Goal: Information Seeking & Learning: Learn about a topic

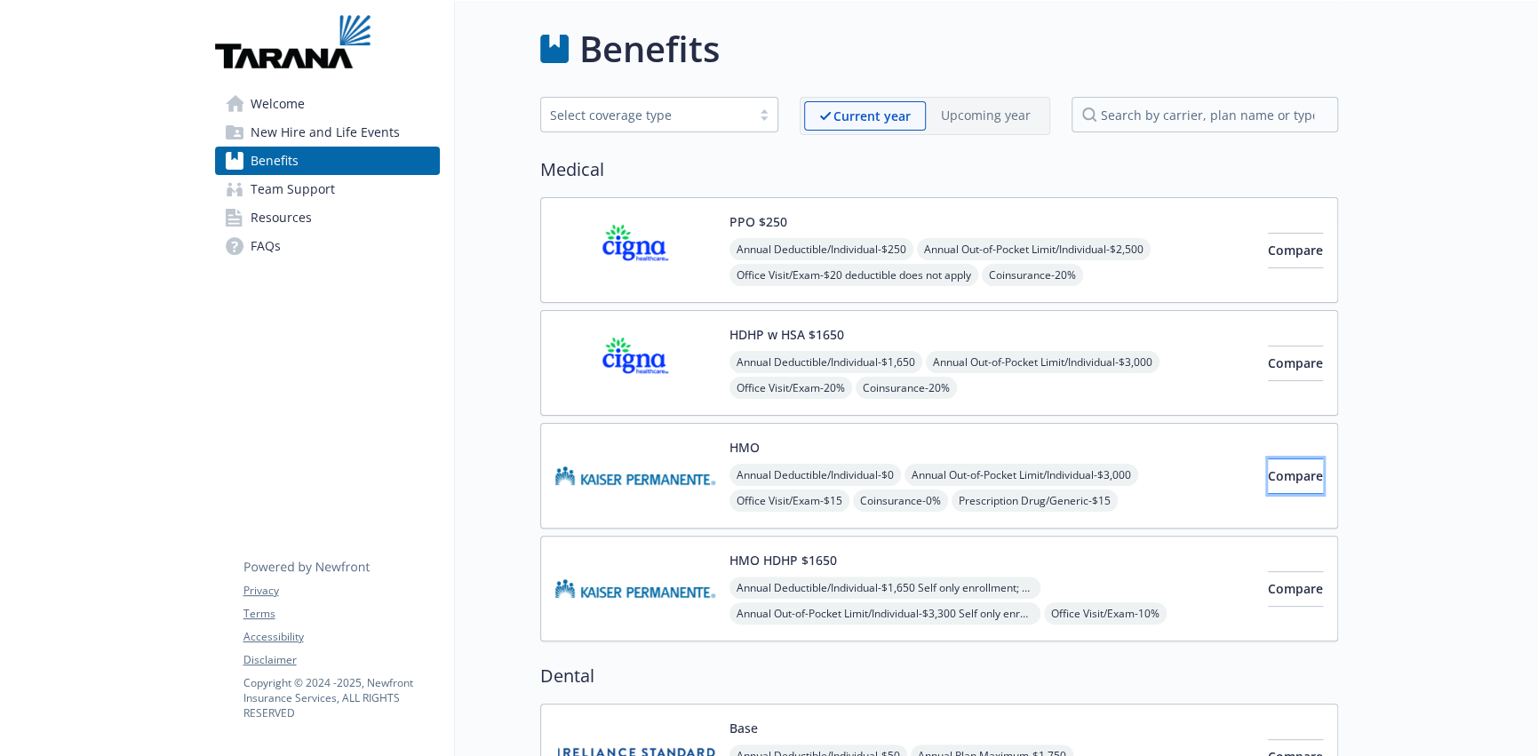
click at [1268, 478] on span "Compare" at bounding box center [1295, 475] width 55 height 17
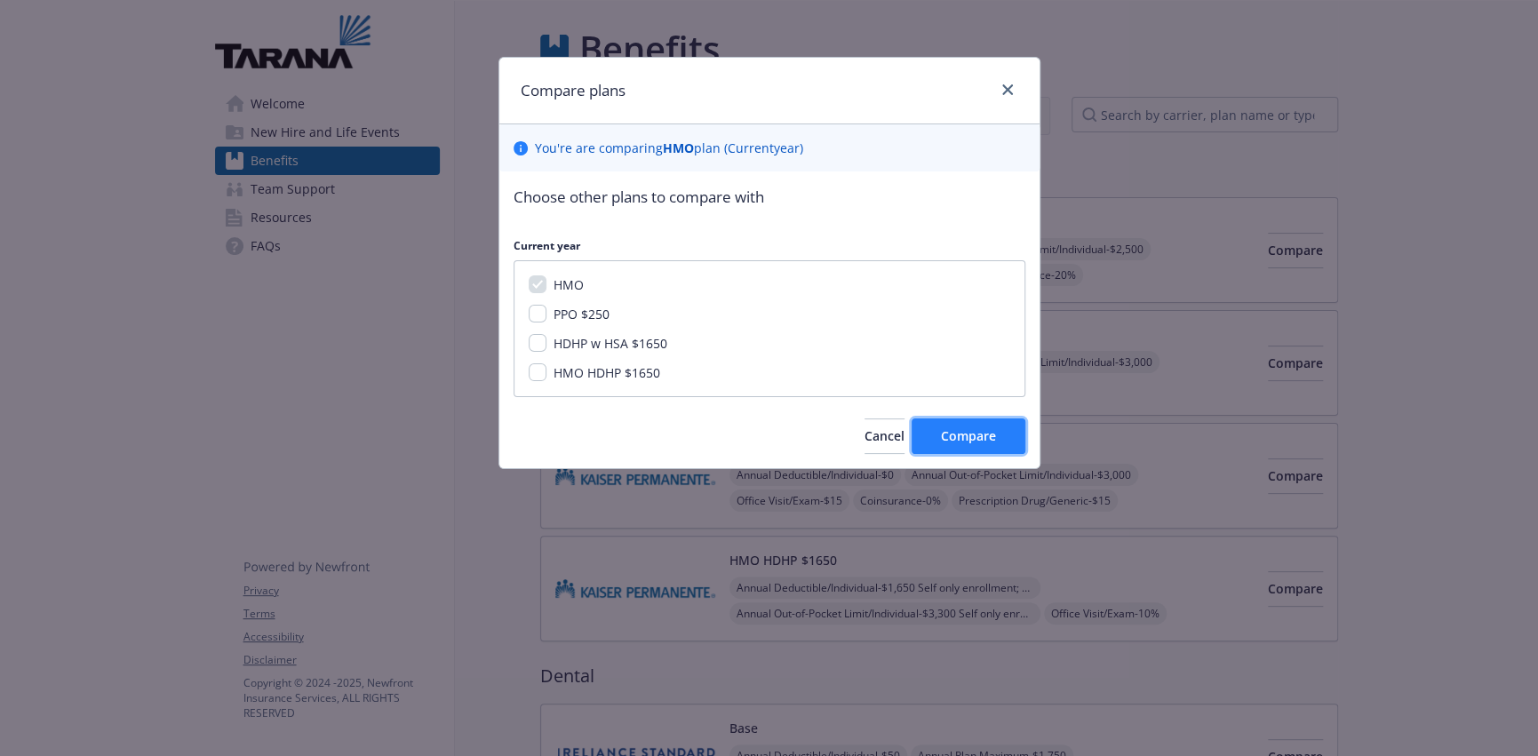
click at [953, 427] on span "Compare" at bounding box center [968, 435] width 55 height 17
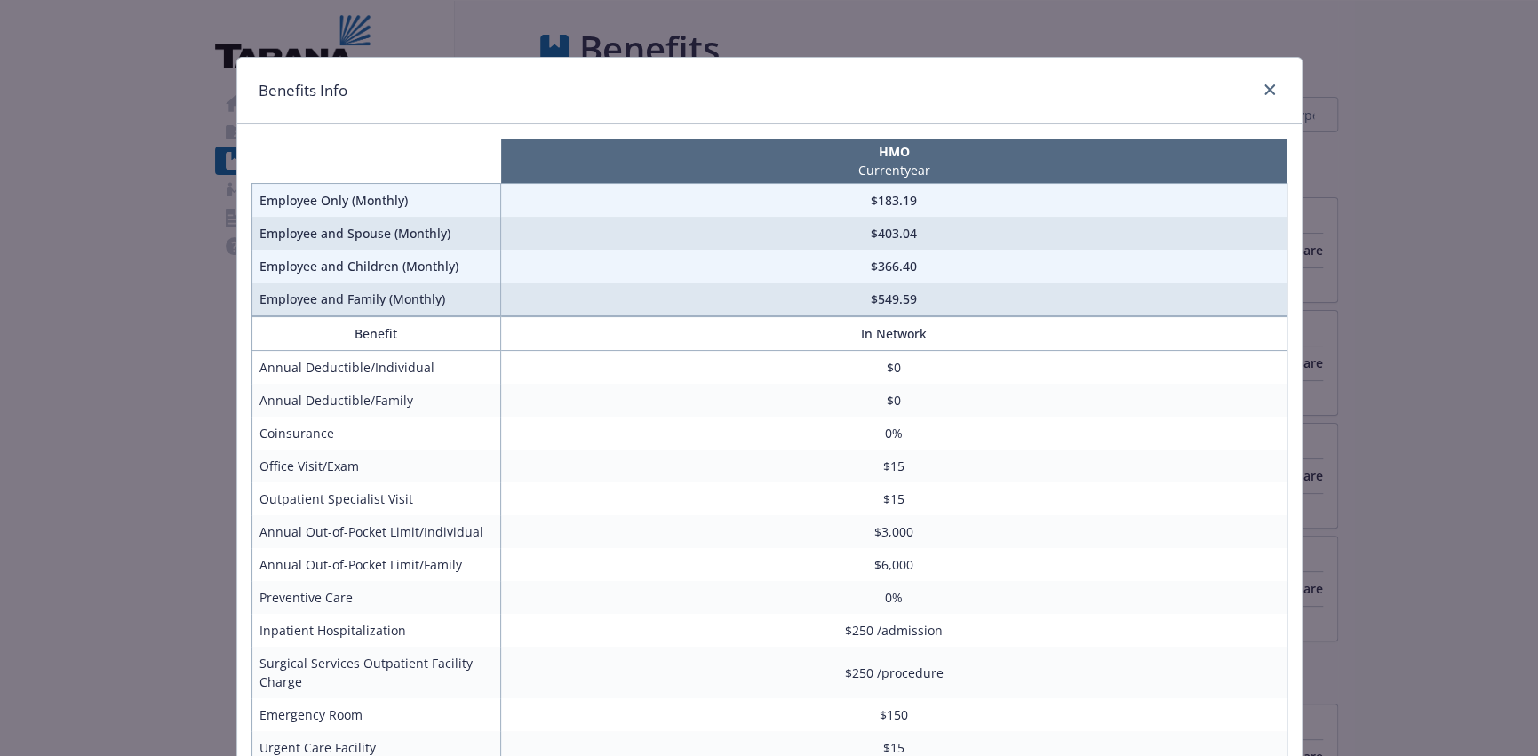
click at [1273, 94] on div "Benefits Info" at bounding box center [769, 91] width 1065 height 67
click at [1265, 86] on icon "close" at bounding box center [1270, 89] width 11 height 11
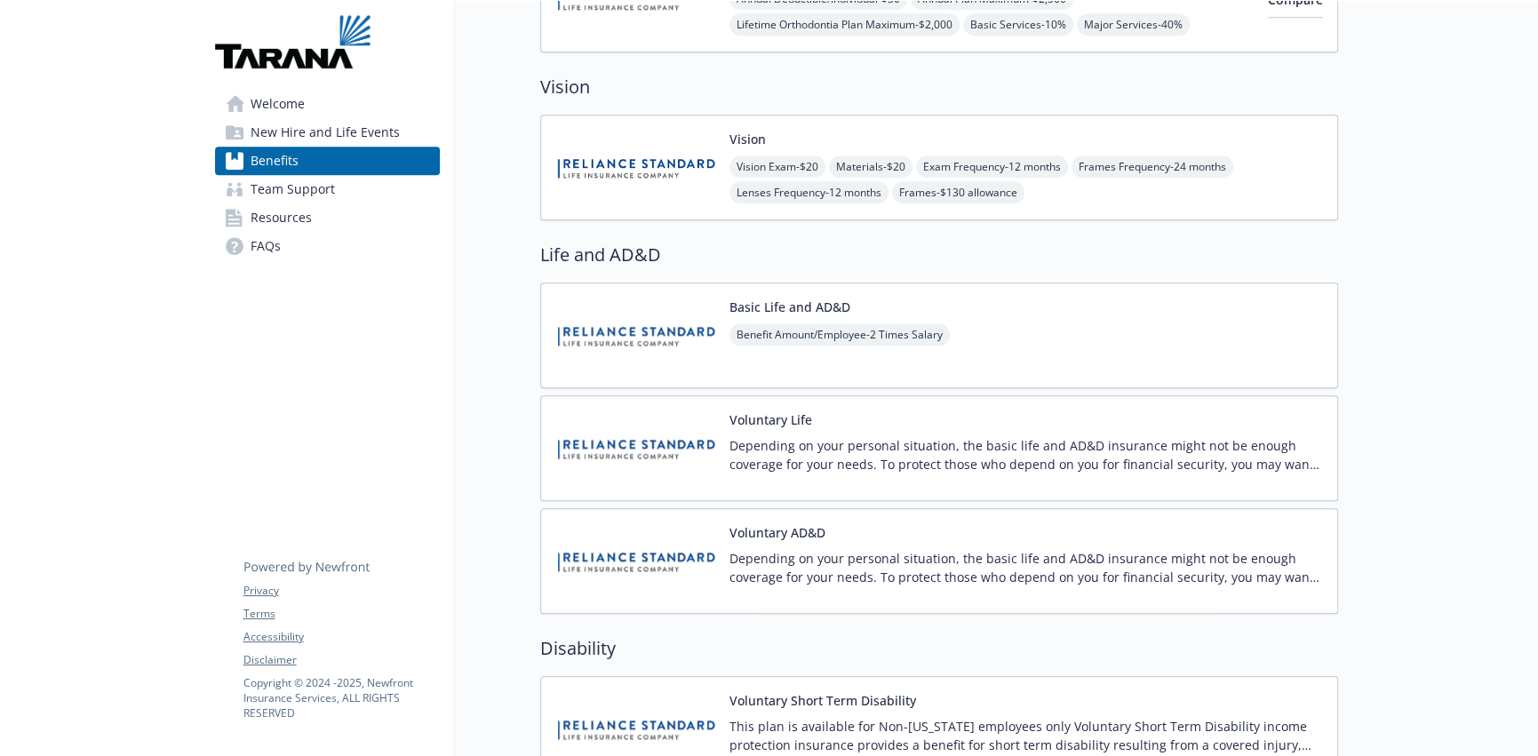
click at [258, 190] on span "Team Support" at bounding box center [293, 189] width 84 height 28
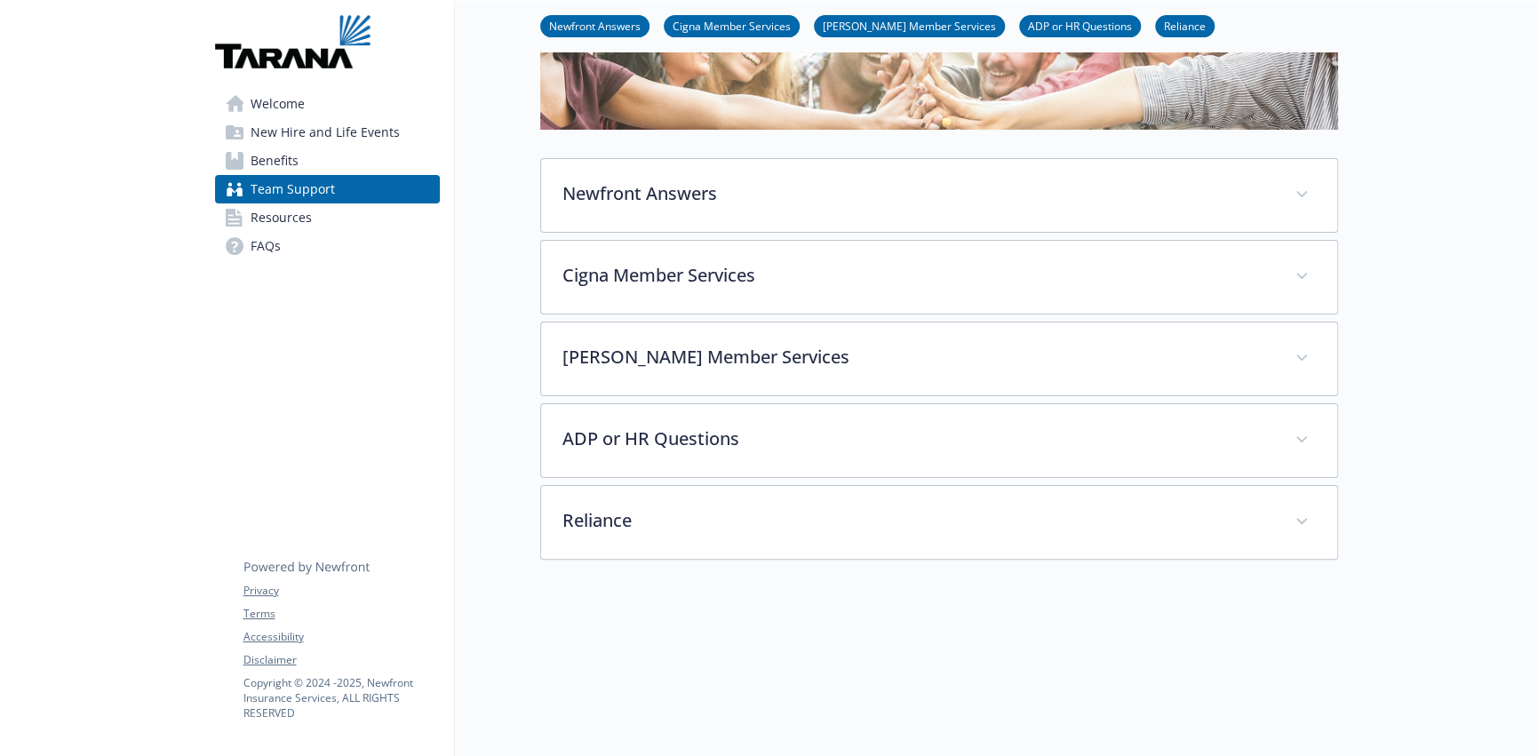
scroll to position [349, 0]
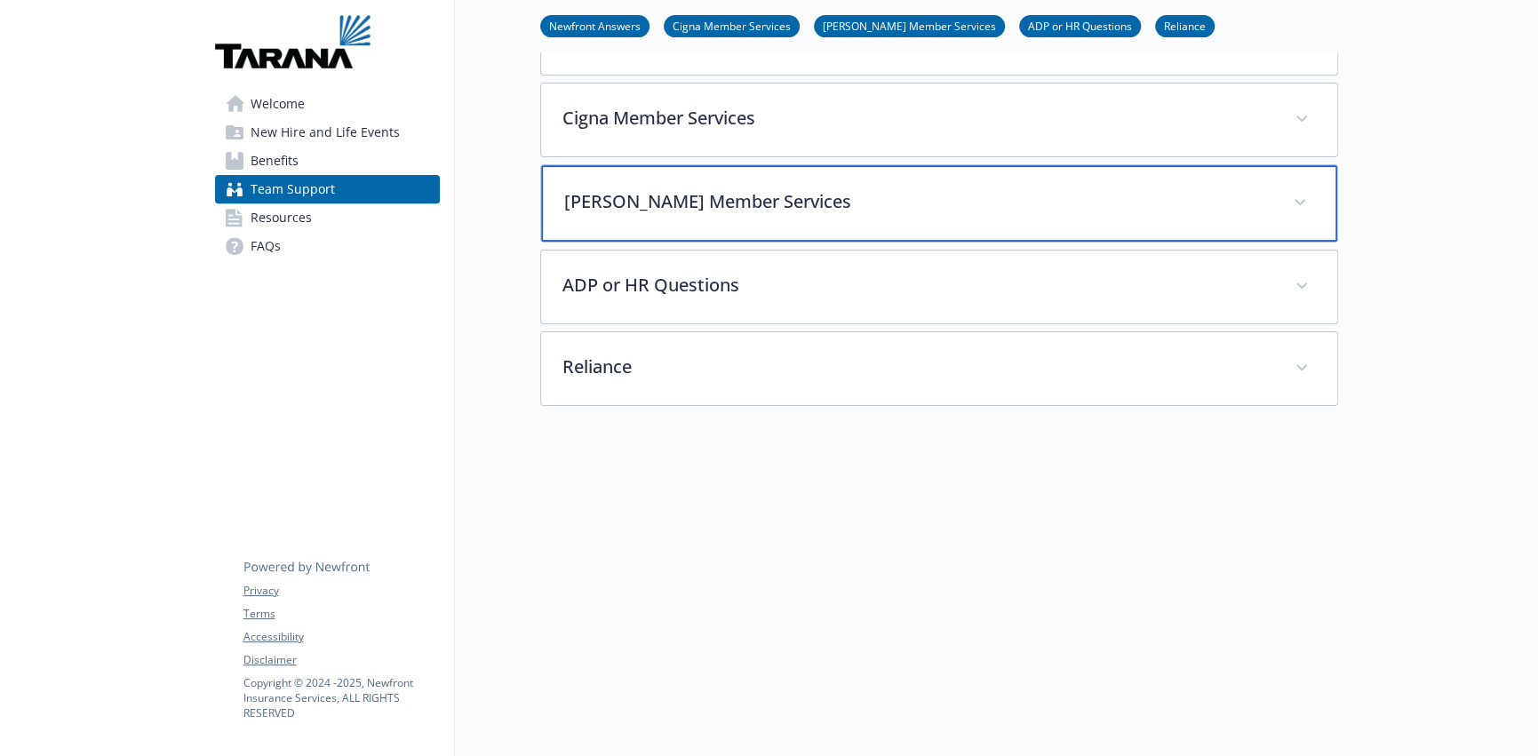
click at [611, 188] on p "Kaiser Member Services" at bounding box center [917, 201] width 707 height 27
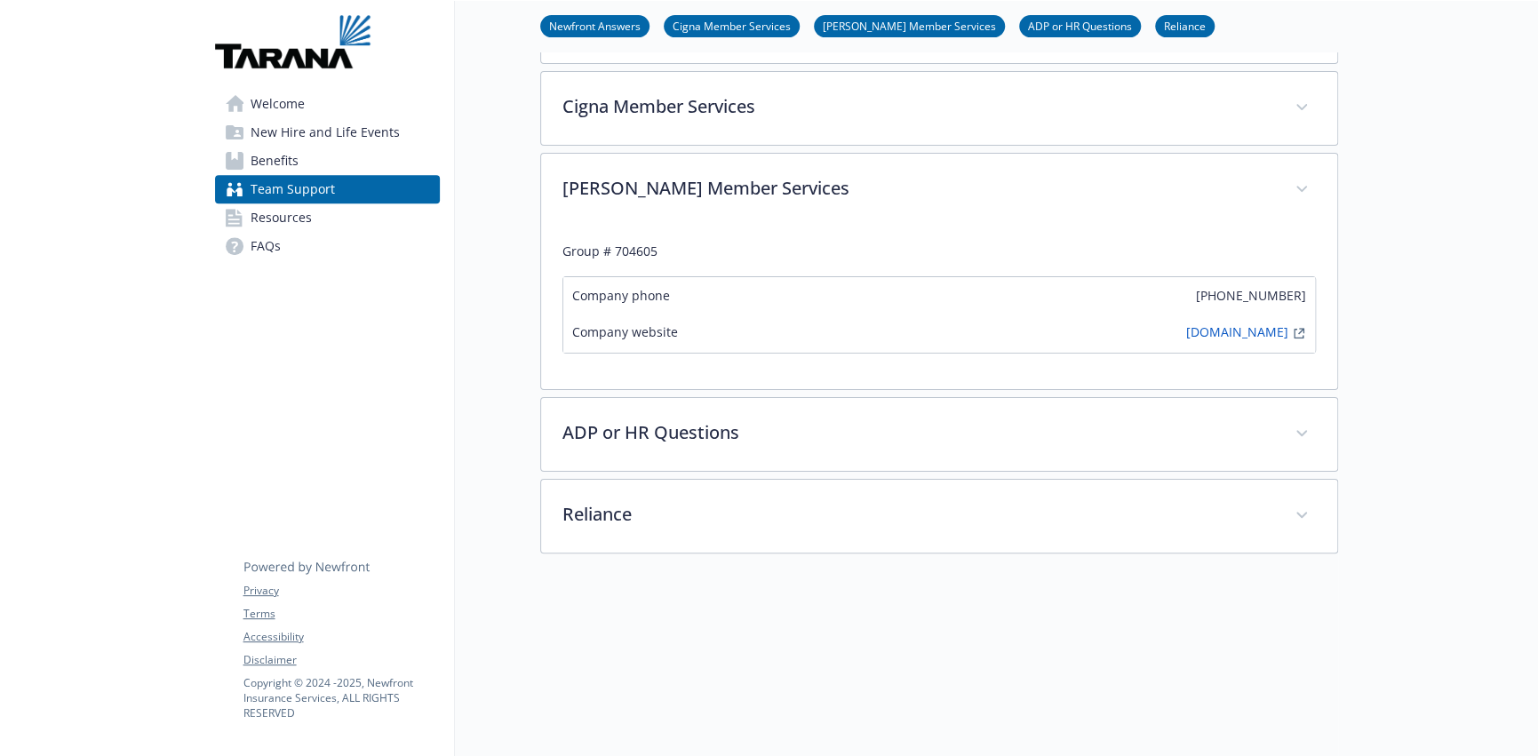
click at [297, 218] on span "Resources" at bounding box center [281, 217] width 61 height 28
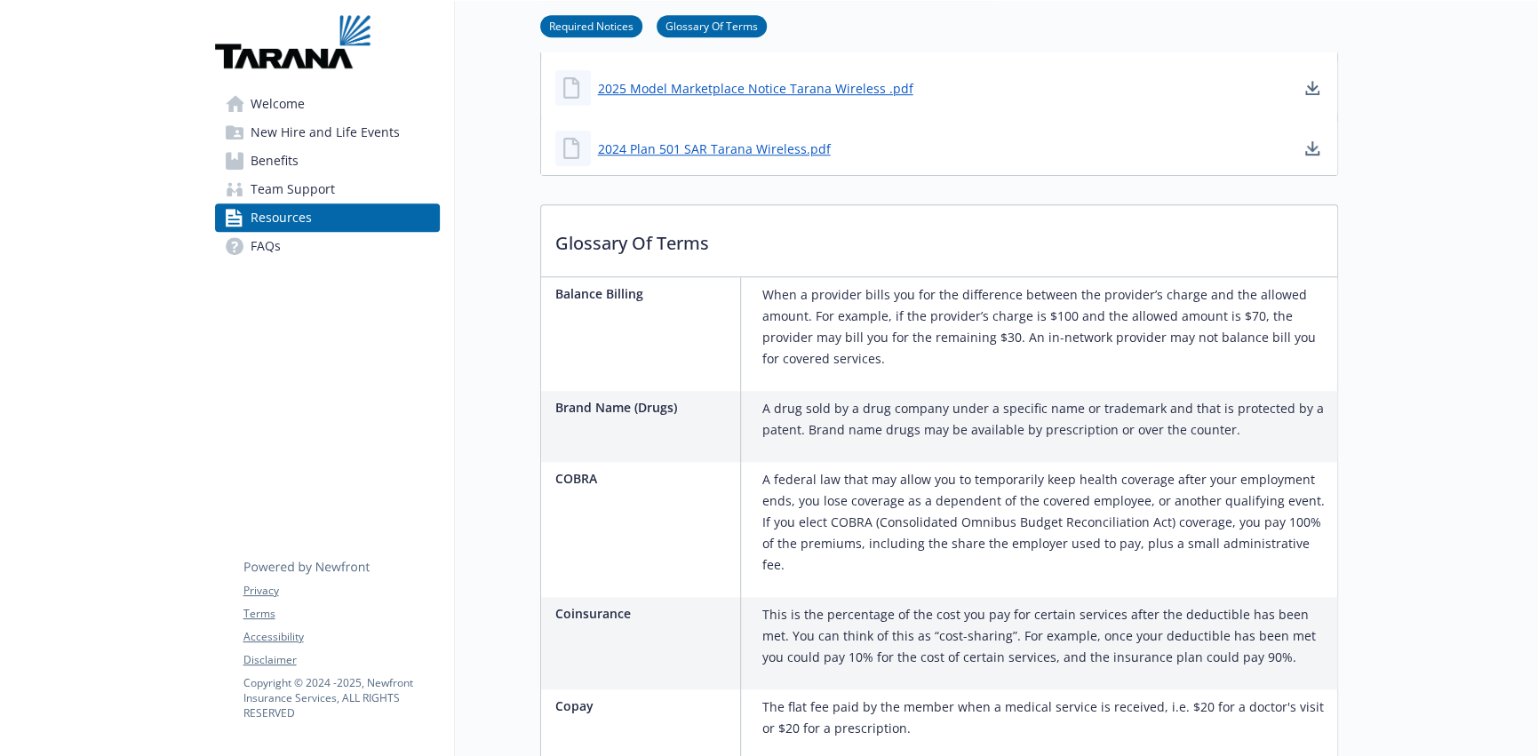
scroll to position [264, 0]
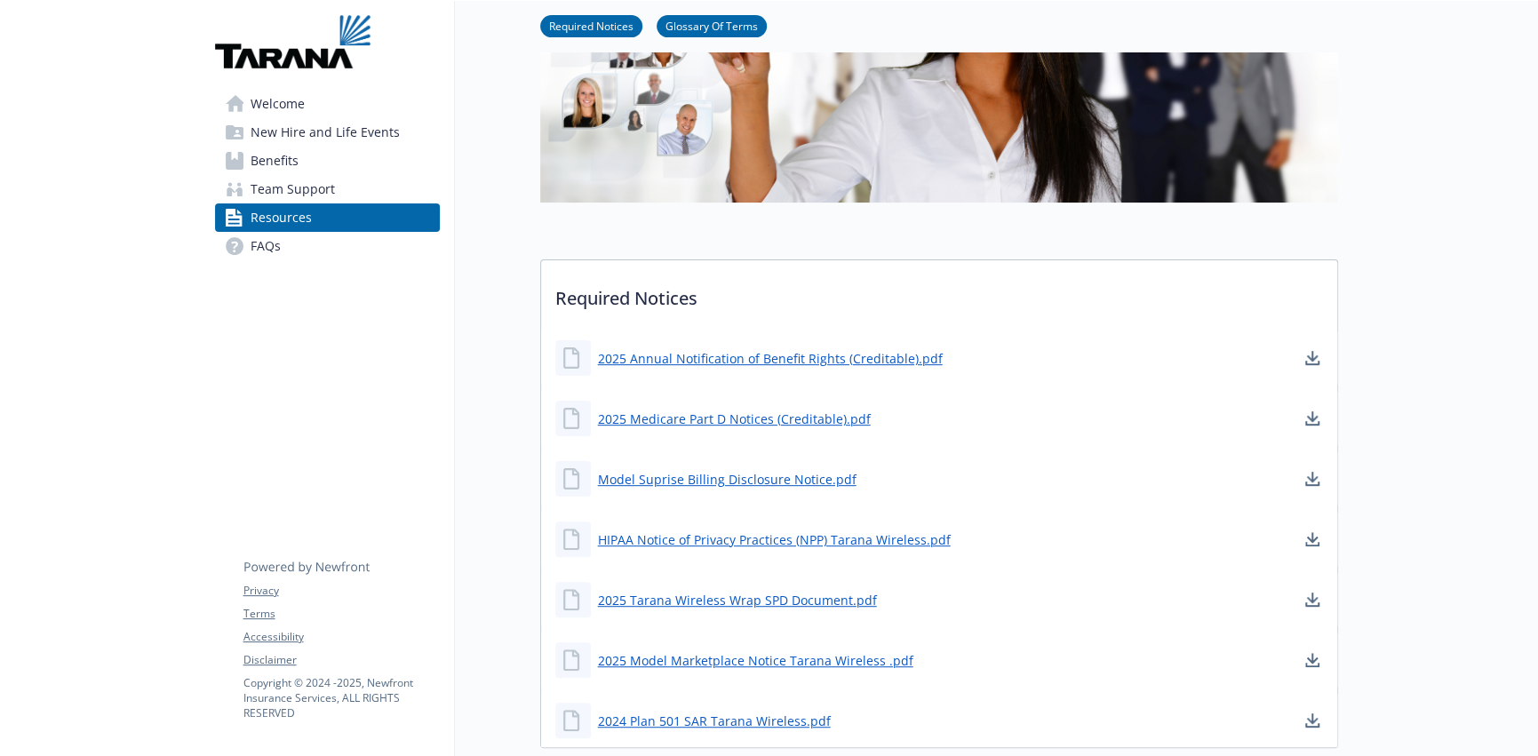
click at [267, 155] on span "Benefits" at bounding box center [275, 161] width 48 height 28
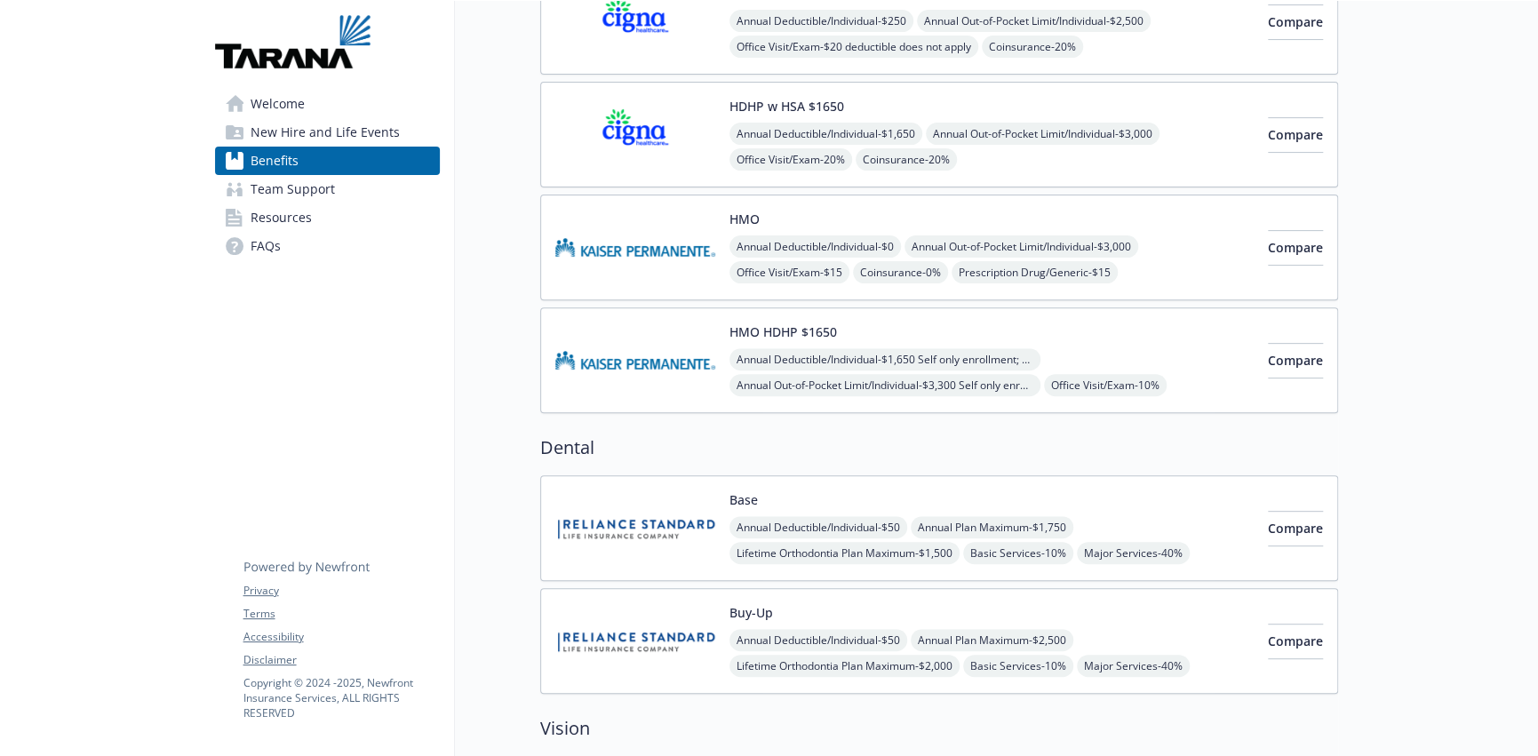
scroll to position [442, 0]
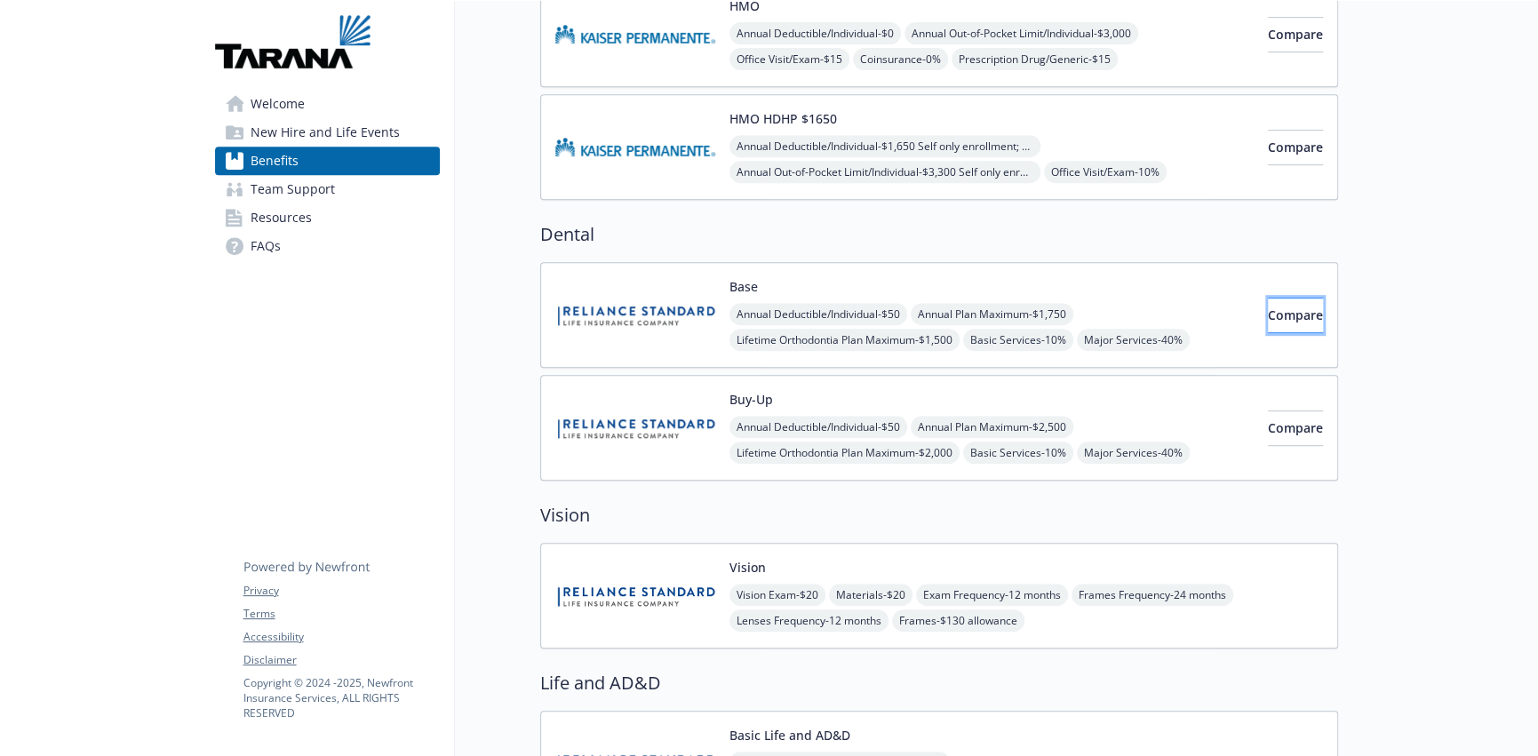
click at [1268, 322] on button "Compare" at bounding box center [1295, 316] width 55 height 36
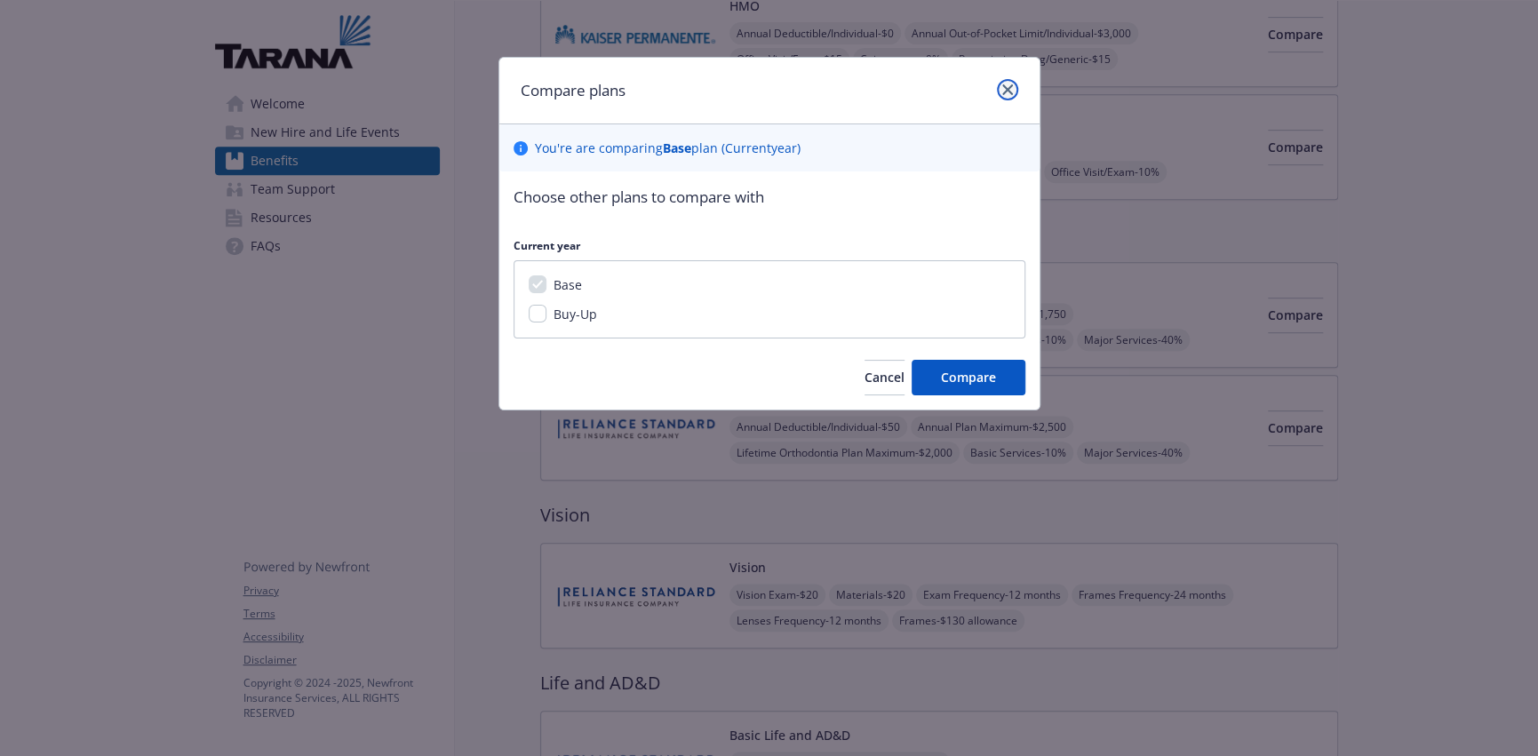
click at [1007, 90] on icon "close" at bounding box center [1007, 89] width 11 height 11
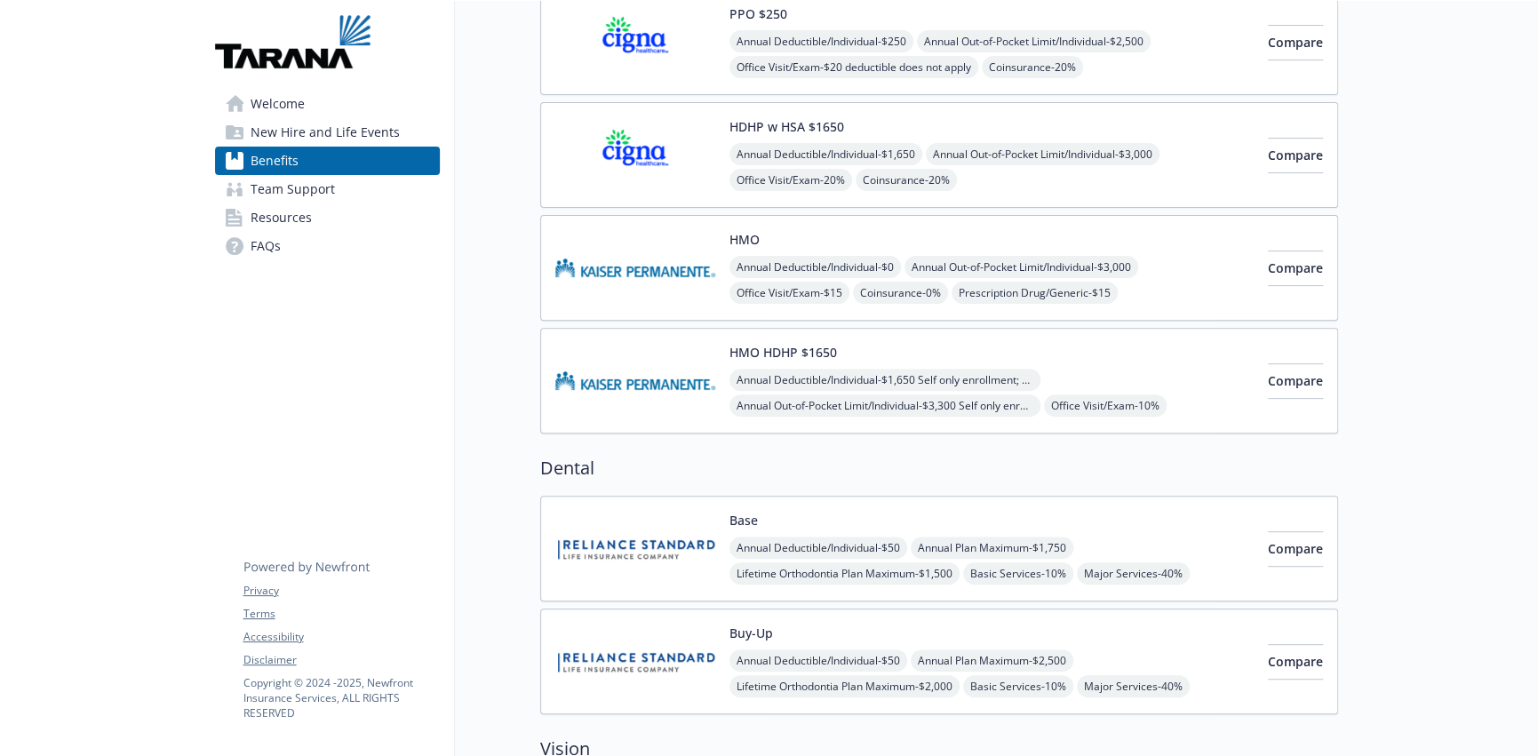
scroll to position [0, 0]
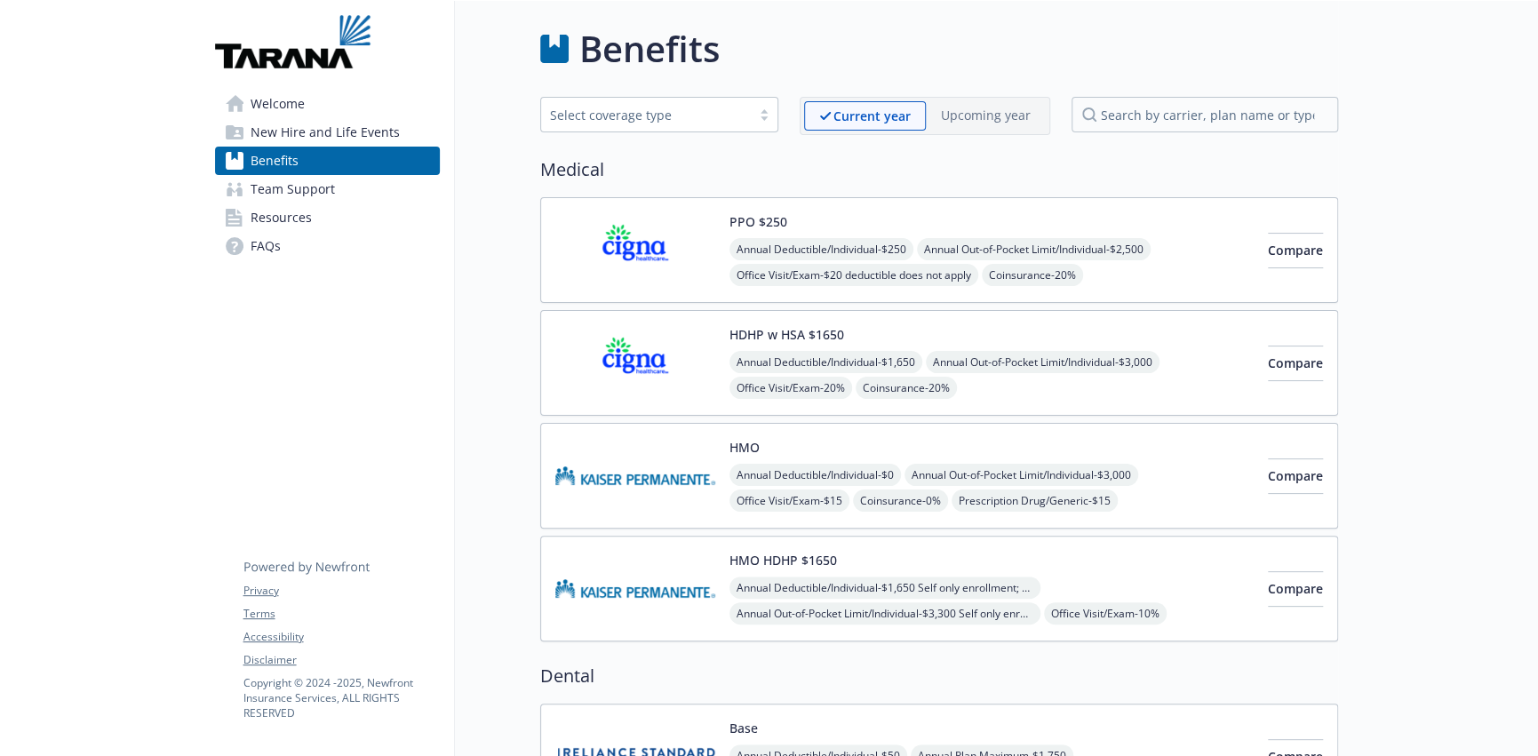
click at [660, 245] on img at bounding box center [635, 250] width 160 height 76
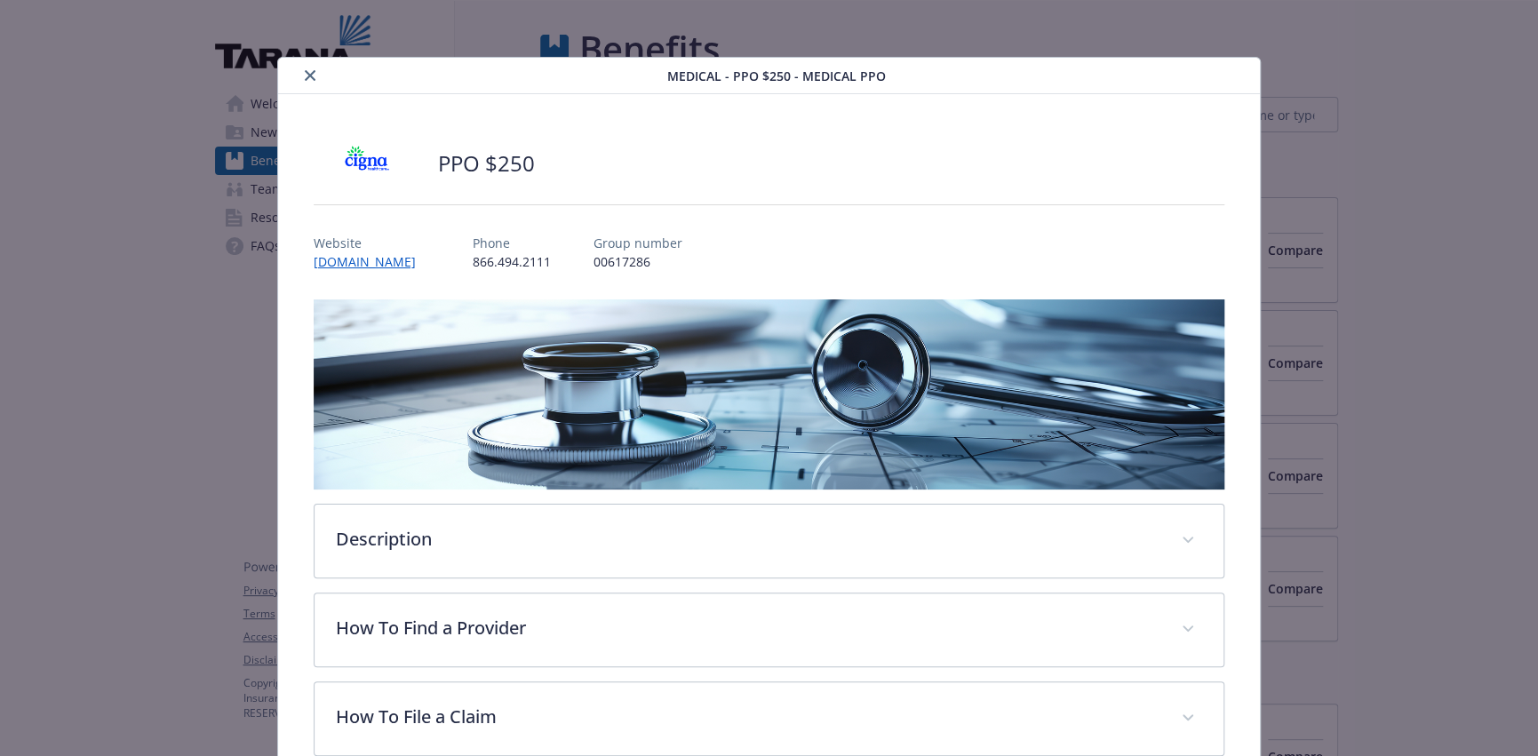
click at [307, 76] on icon "close" at bounding box center [310, 75] width 11 height 11
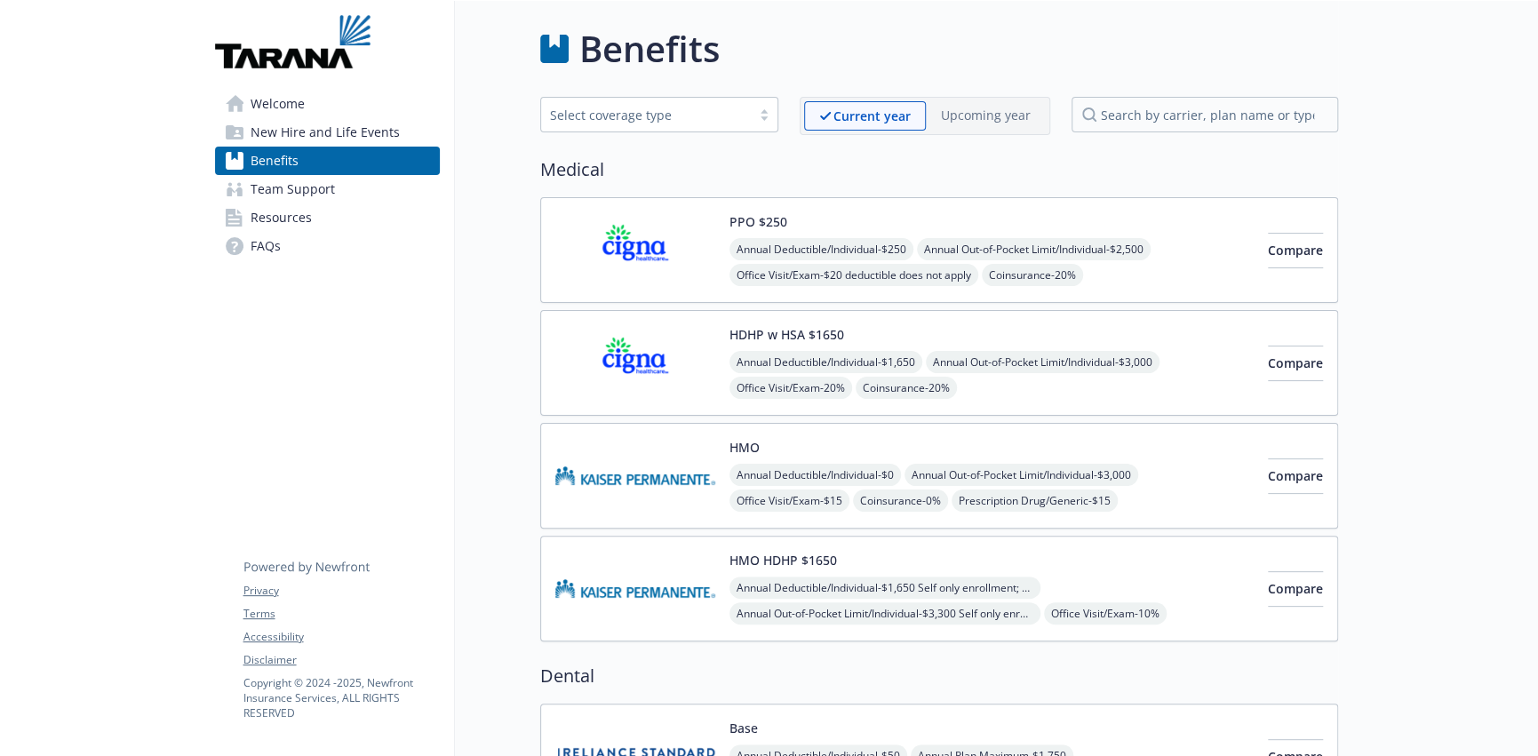
click at [627, 477] on img at bounding box center [635, 476] width 160 height 76
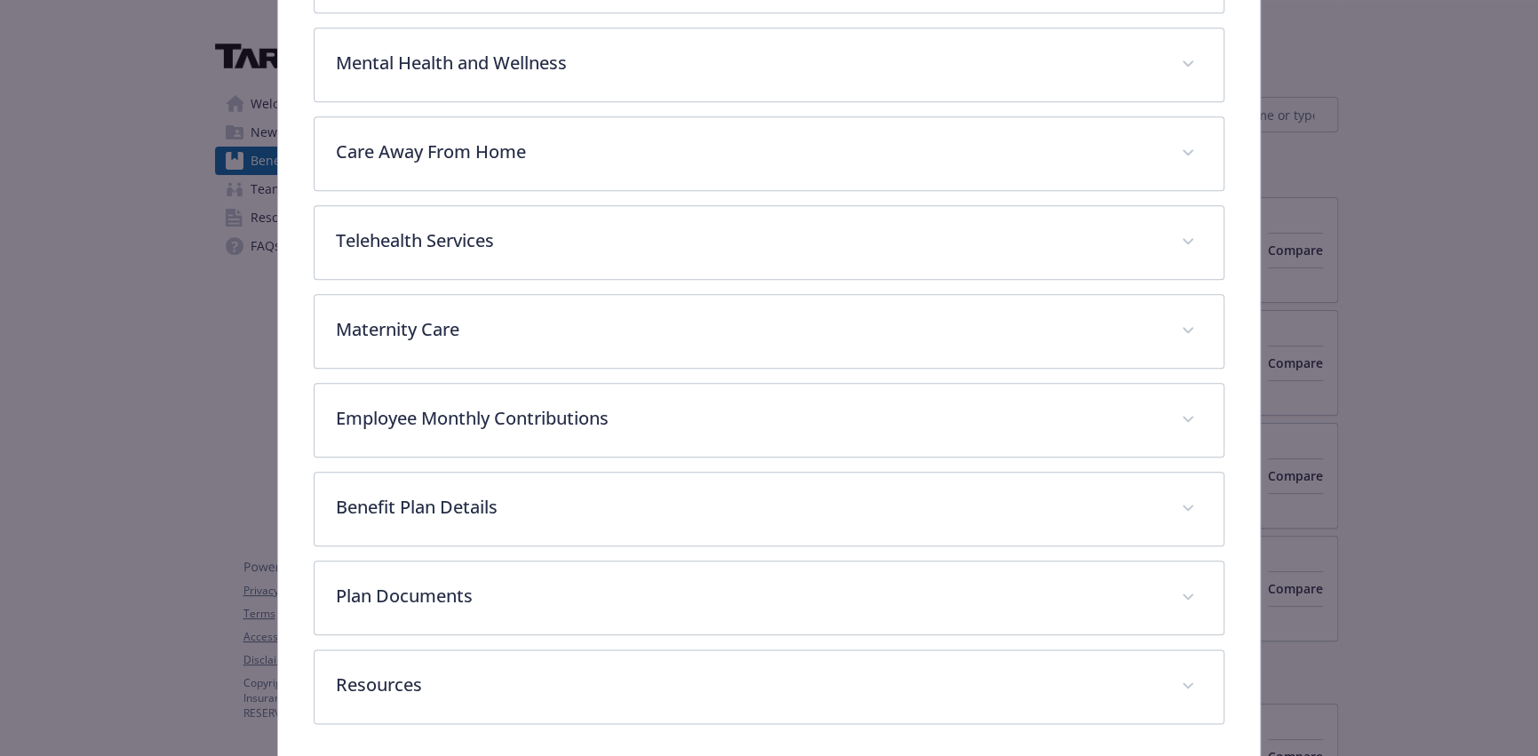
scroll to position [941, 0]
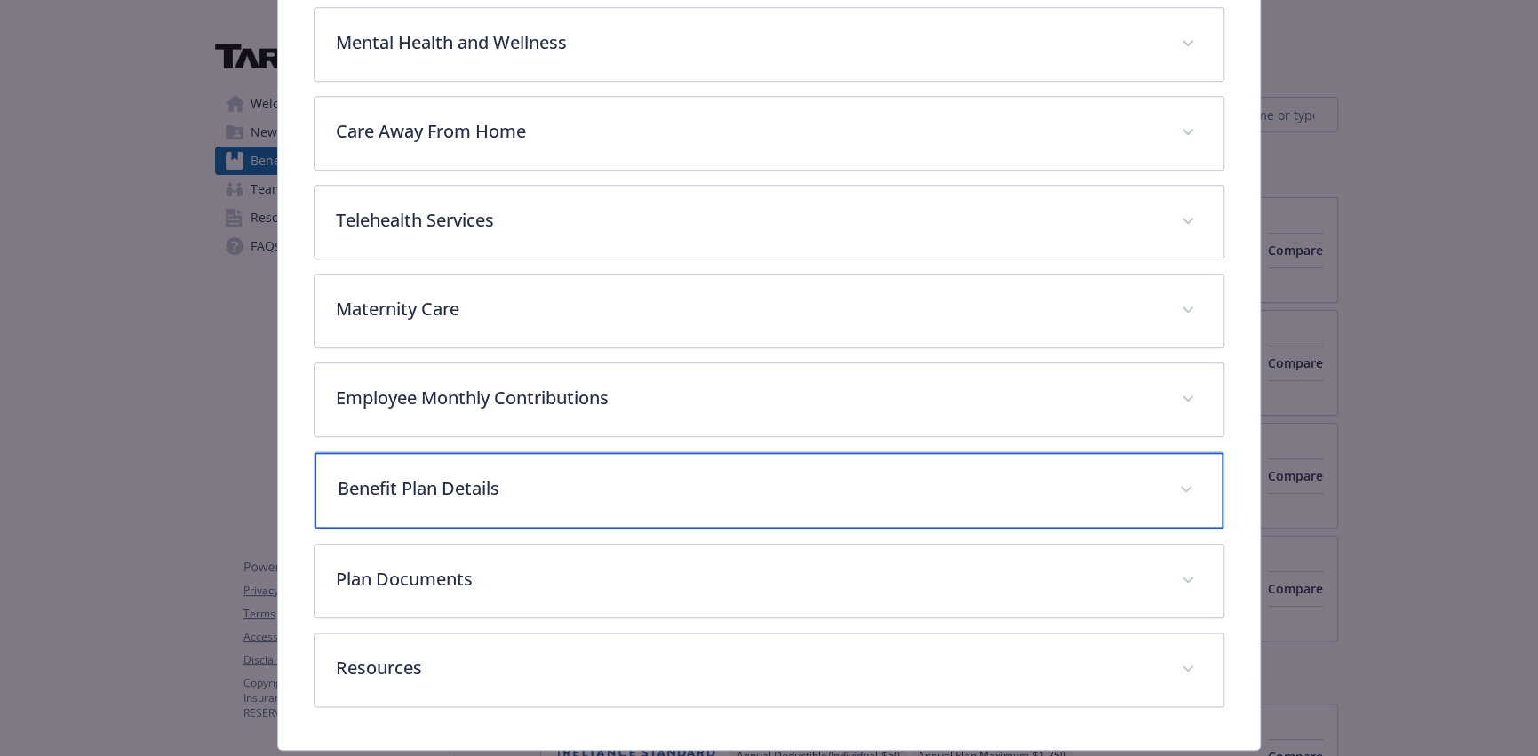
click at [410, 482] on p "Benefit Plan Details" at bounding box center [748, 488] width 821 height 27
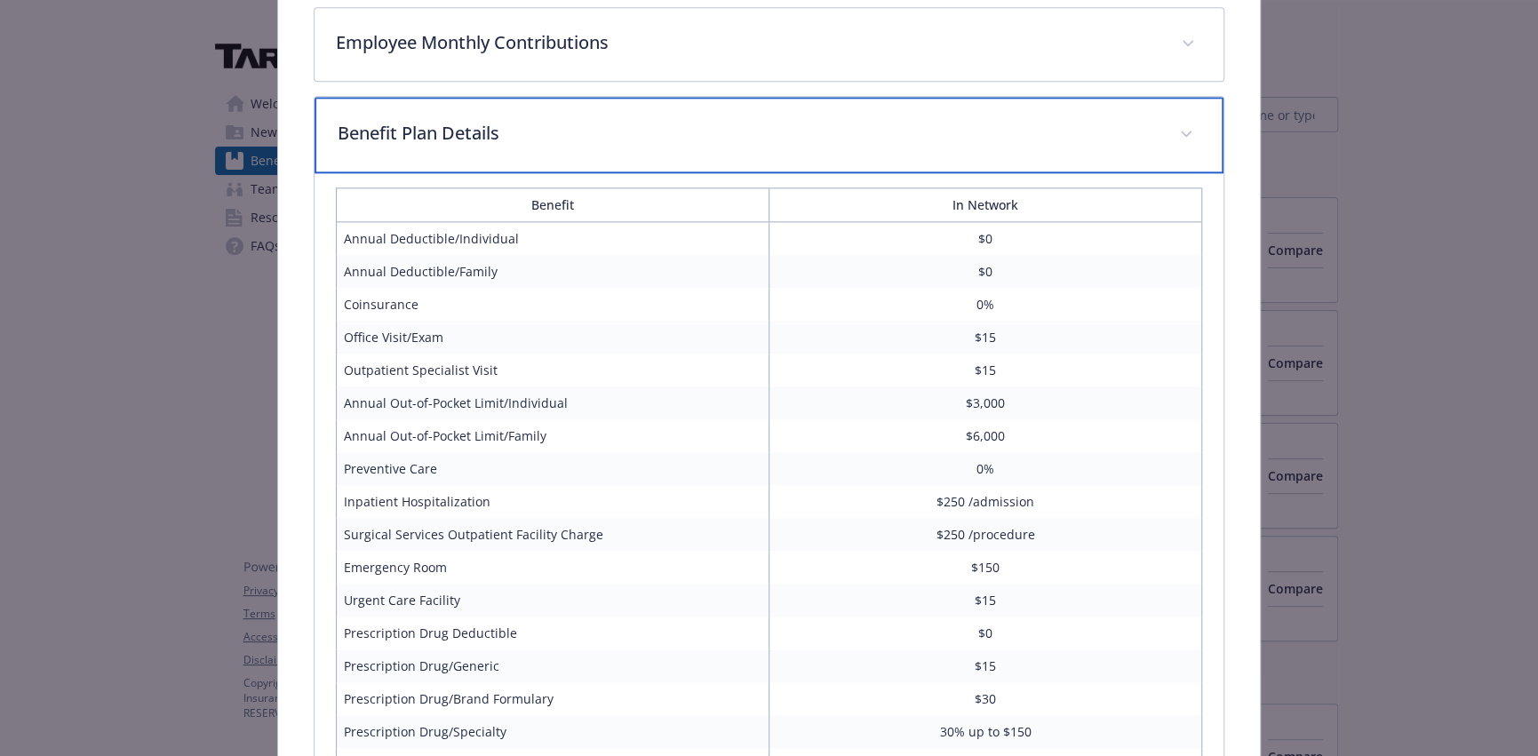
scroll to position [1728, 0]
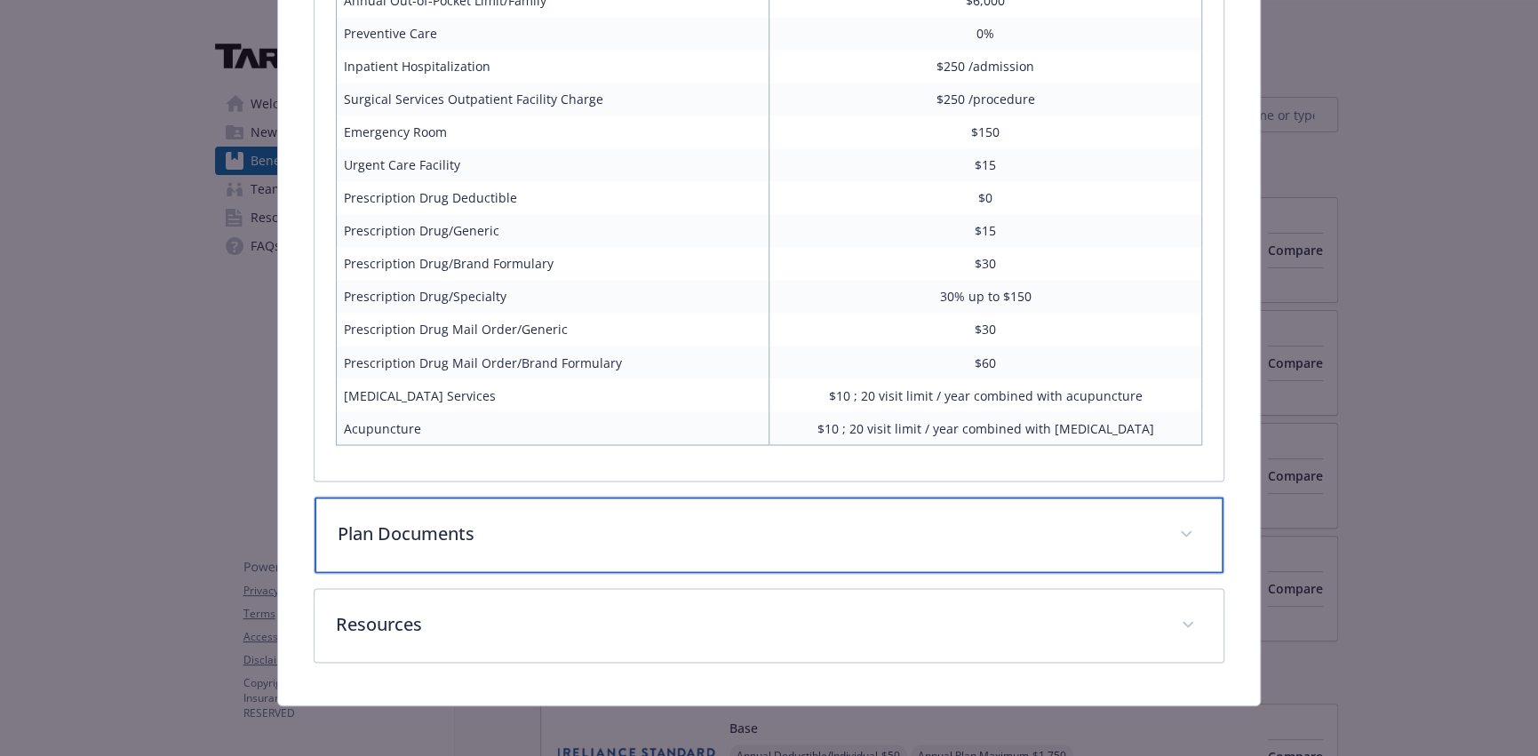
click at [376, 535] on p "Plan Documents" at bounding box center [748, 533] width 821 height 27
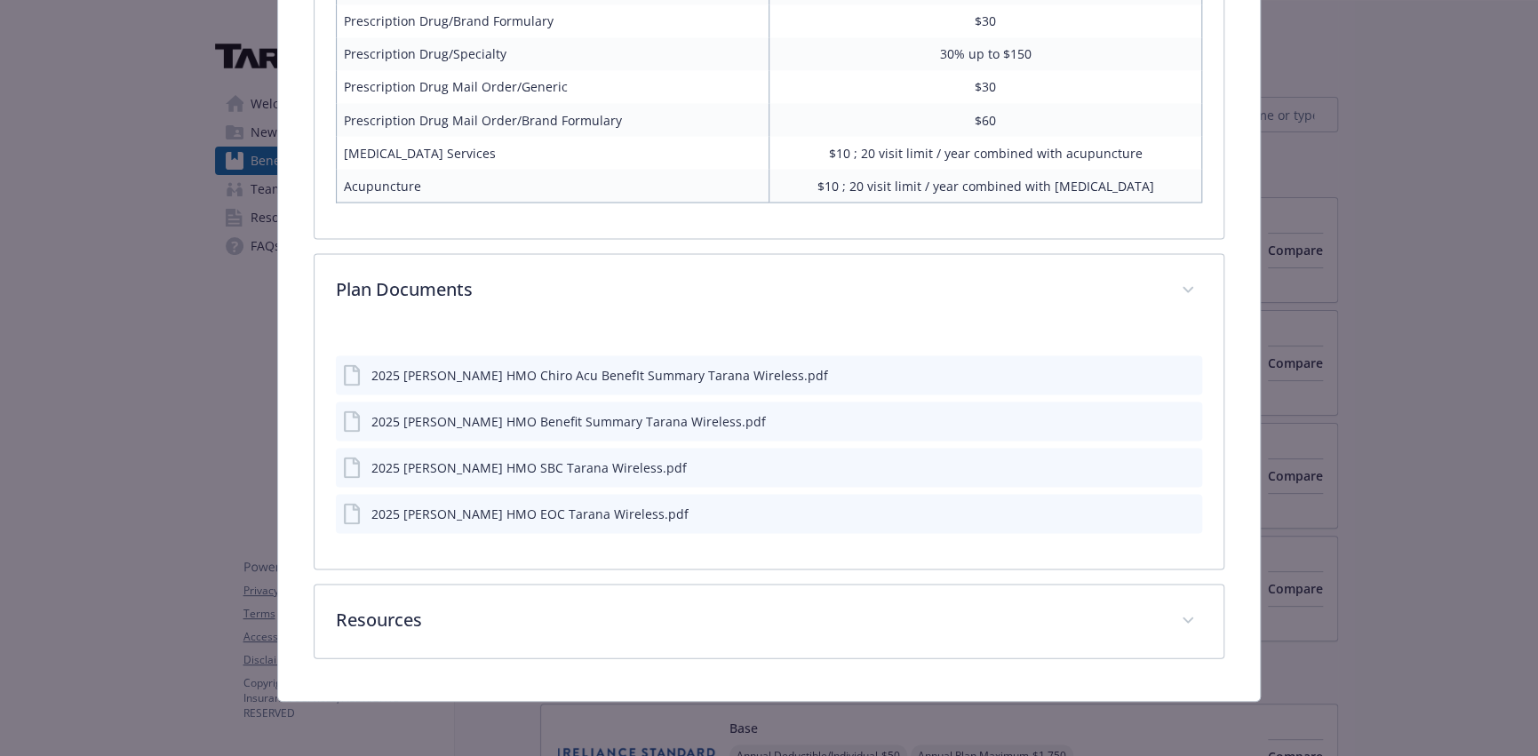
scroll to position [1967, 0]
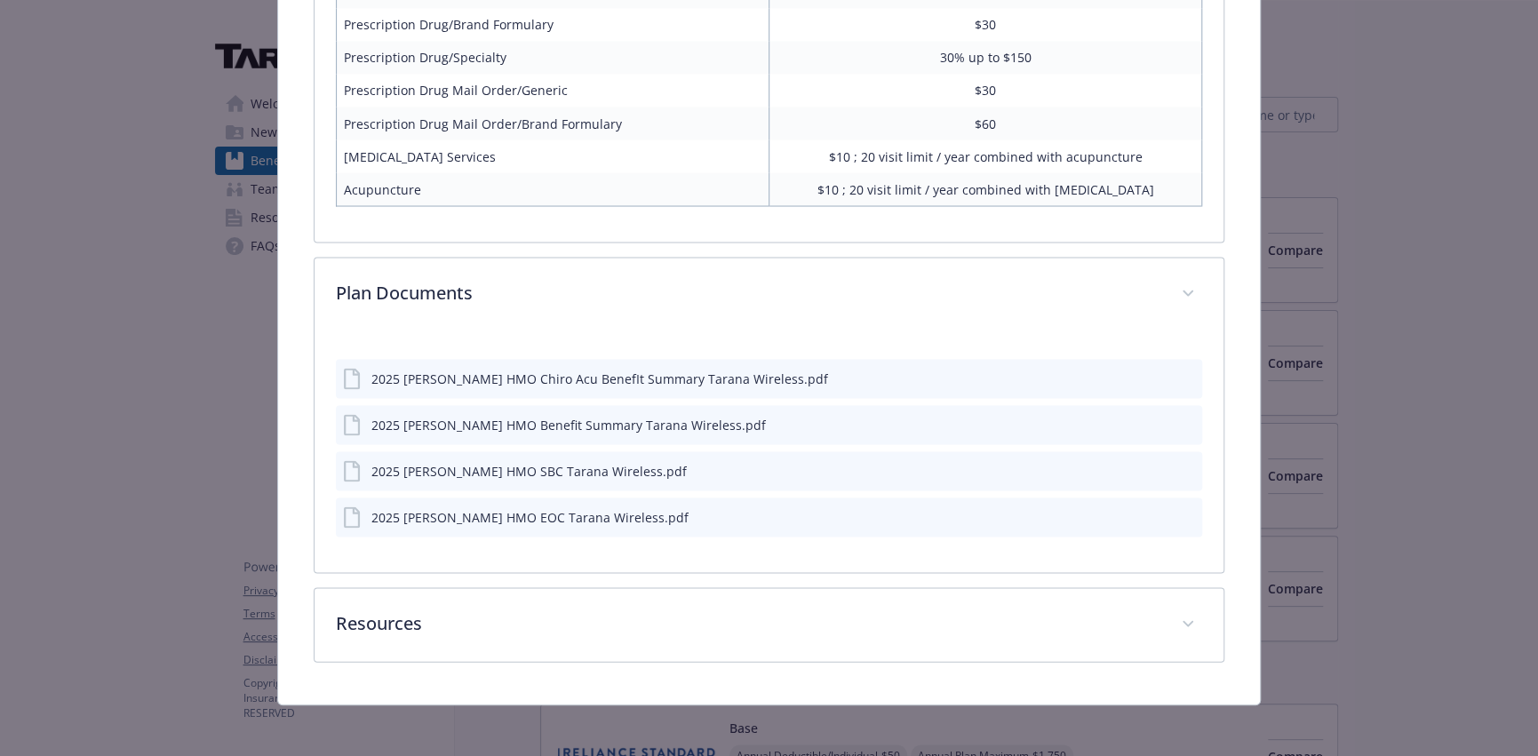
click at [523, 377] on div "2025 [PERSON_NAME] HMO Chiro Acu BenefIt Summary Tarana Wireless.pdf" at bounding box center [599, 378] width 457 height 19
click at [355, 375] on icon "details for plan Medical - HMO - Medical HMO" at bounding box center [352, 378] width 16 height 21
click at [1149, 372] on icon "download file" at bounding box center [1156, 377] width 14 height 14
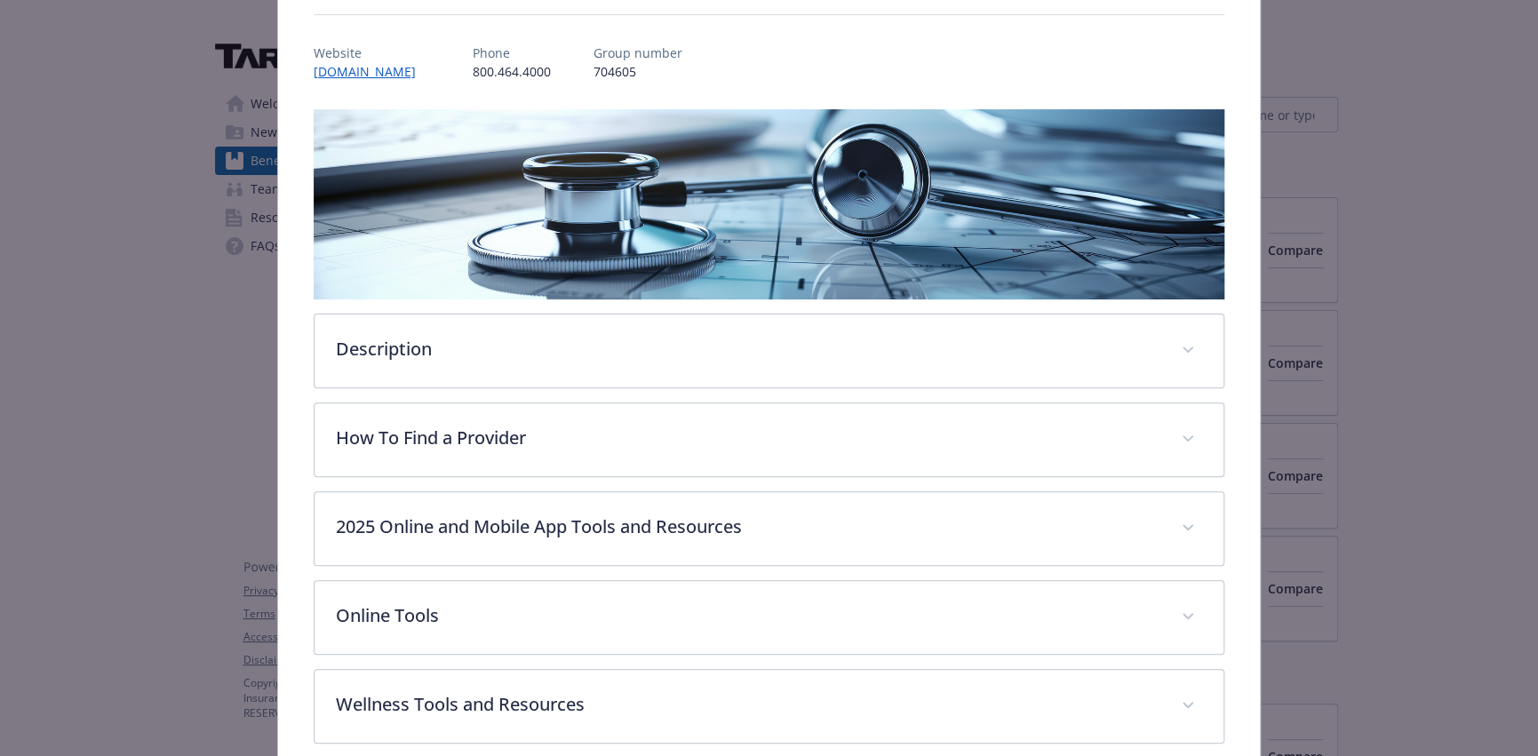
scroll to position [0, 0]
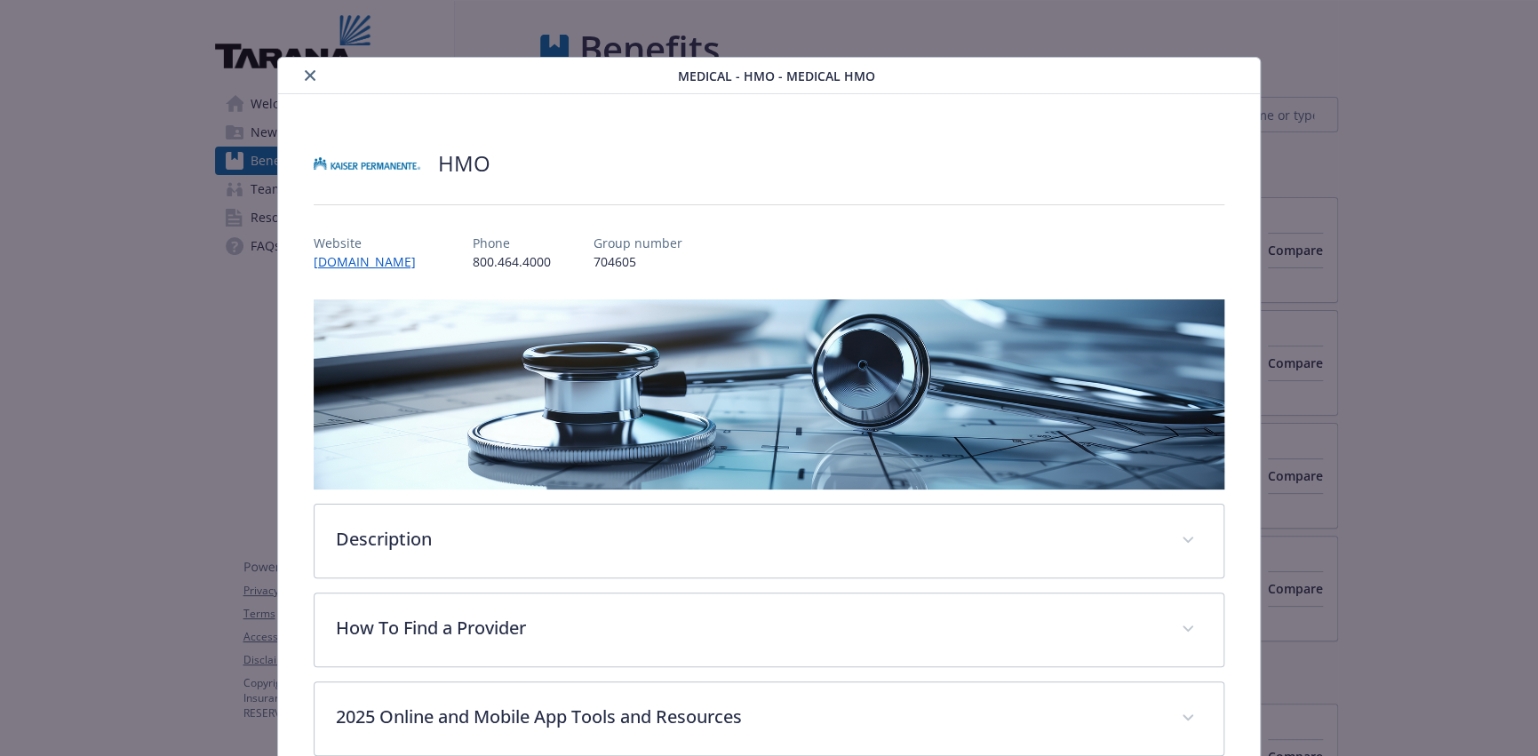
click at [305, 76] on icon "close" at bounding box center [310, 75] width 11 height 11
